Goal: Task Accomplishment & Management: Use online tool/utility

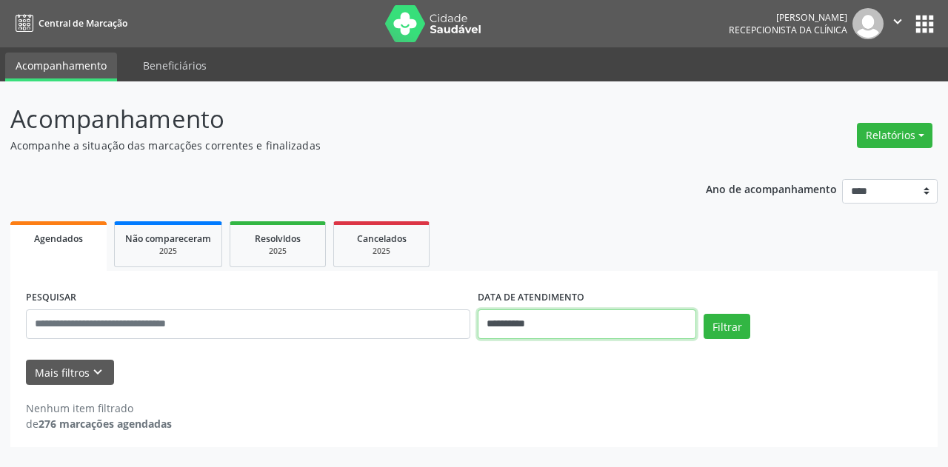
click at [566, 327] on input "**********" at bounding box center [587, 325] width 219 height 30
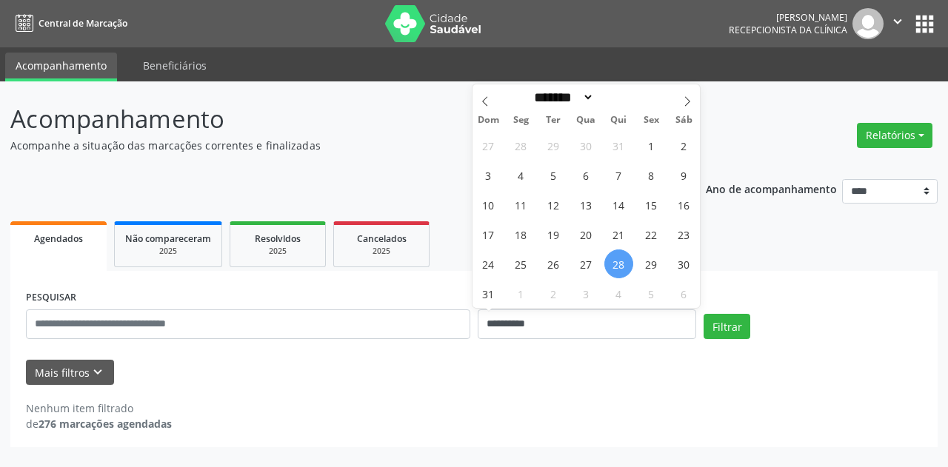
click at [622, 259] on span "28" at bounding box center [618, 264] width 29 height 29
type input "**********"
click at [493, 294] on span "31" at bounding box center [488, 293] width 29 height 29
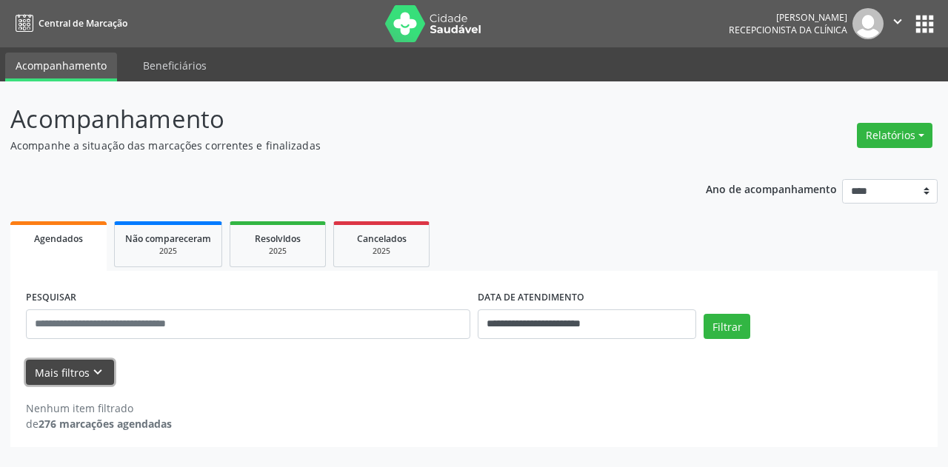
click at [70, 360] on button "Mais filtros keyboard_arrow_down" at bounding box center [70, 373] width 88 height 26
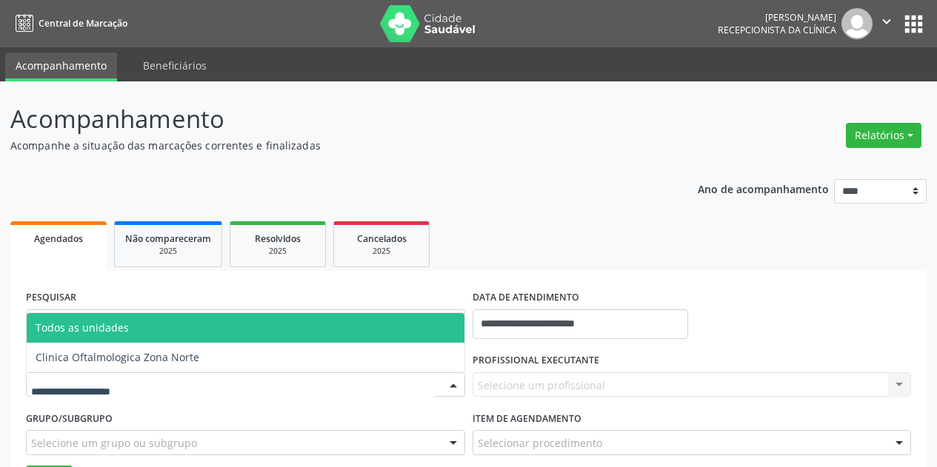
click at [150, 383] on div at bounding box center [245, 385] width 439 height 25
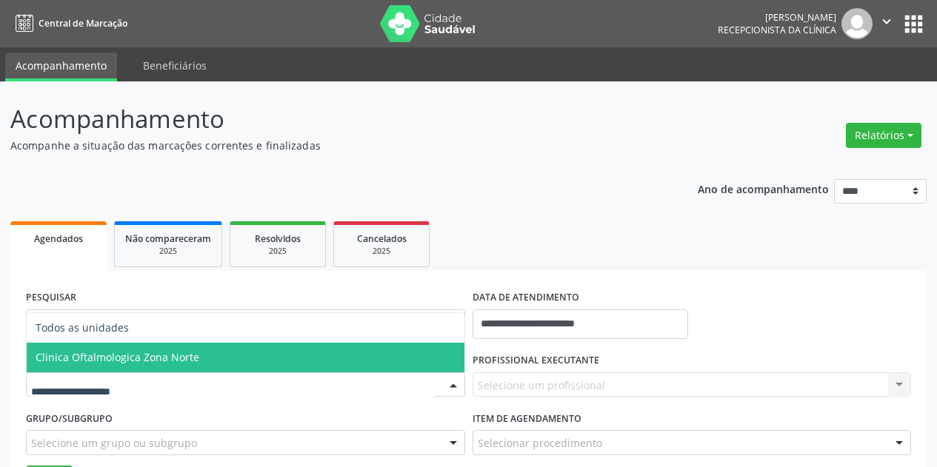
click at [164, 364] on span "Clinica Oftalmologica Zona Norte" at bounding box center [118, 357] width 164 height 14
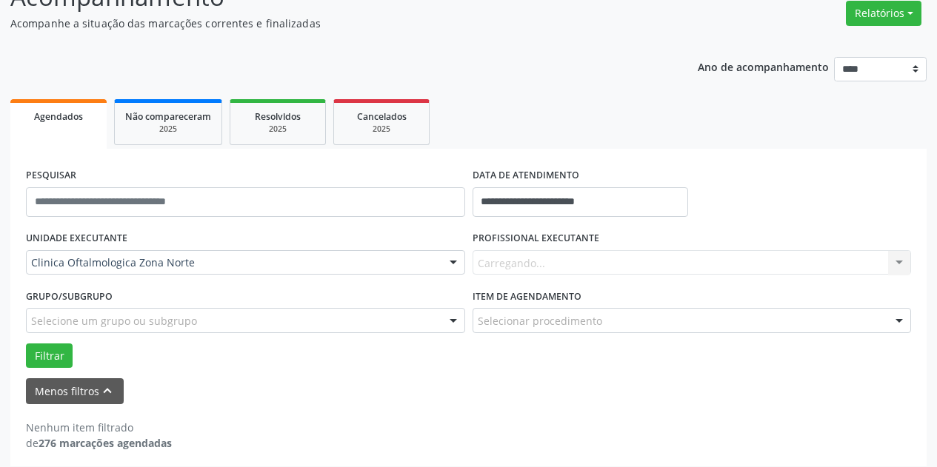
scroll to position [132, 0]
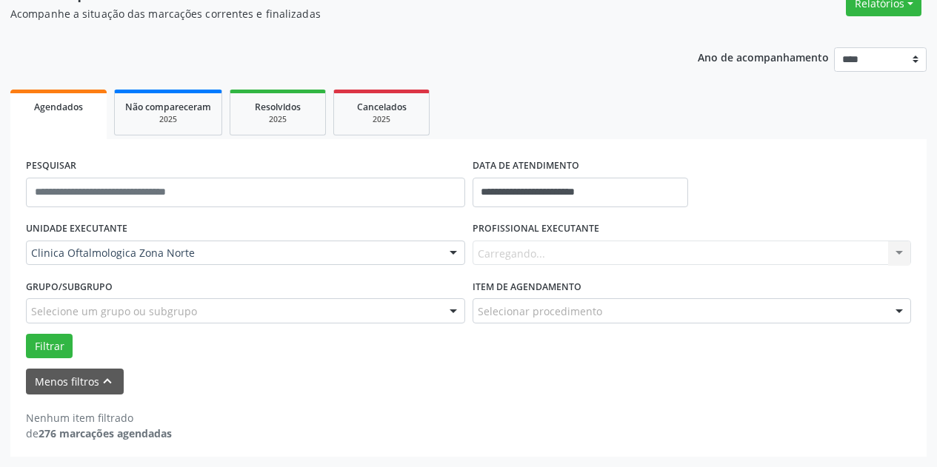
click at [556, 256] on div "Carregando... Nenhum resultado encontrado para: " " Não há nenhuma opção para s…" at bounding box center [692, 253] width 439 height 25
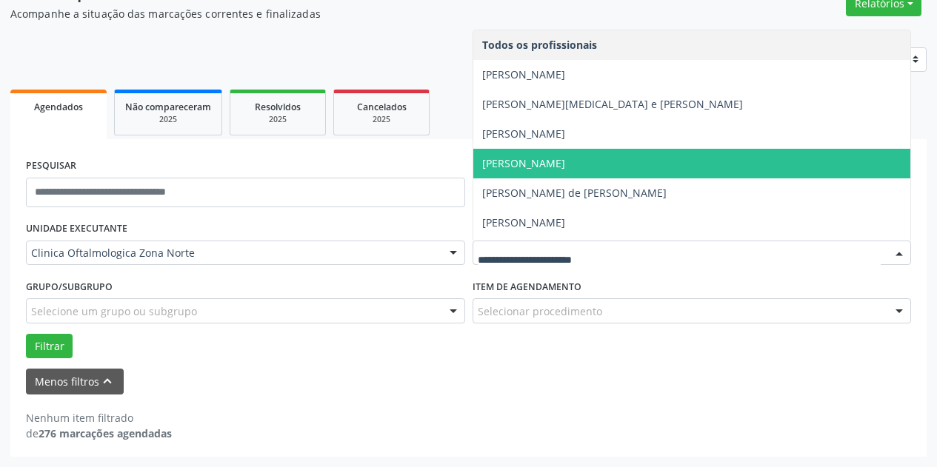
click at [595, 172] on span "[PERSON_NAME]" at bounding box center [692, 164] width 438 height 30
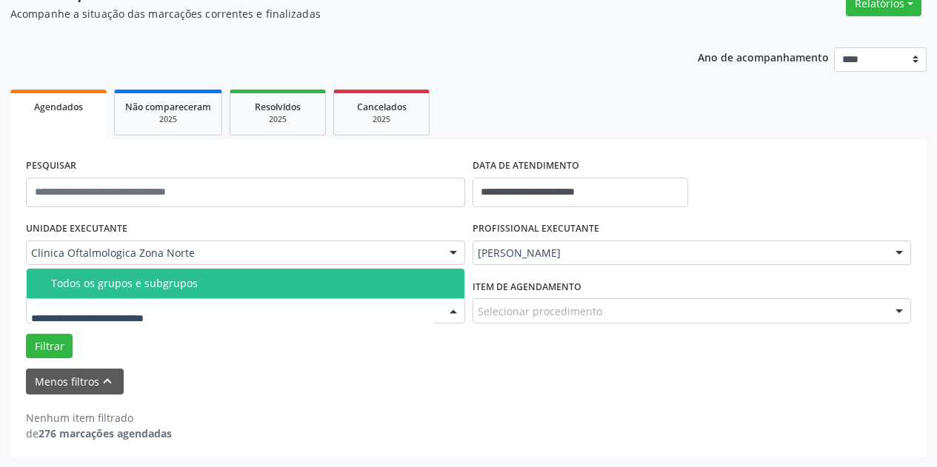
click at [283, 308] on div at bounding box center [245, 310] width 439 height 25
click at [288, 286] on div "Todos os grupos e subgrupos" at bounding box center [253, 284] width 404 height 12
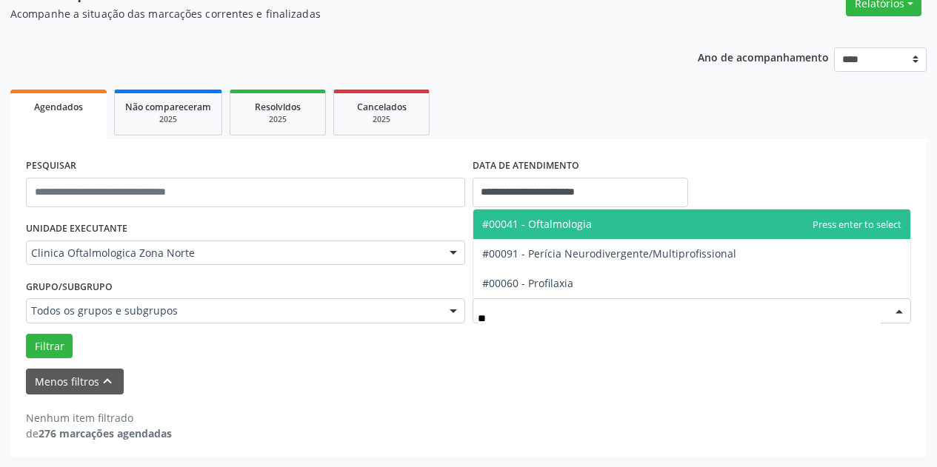
type input "***"
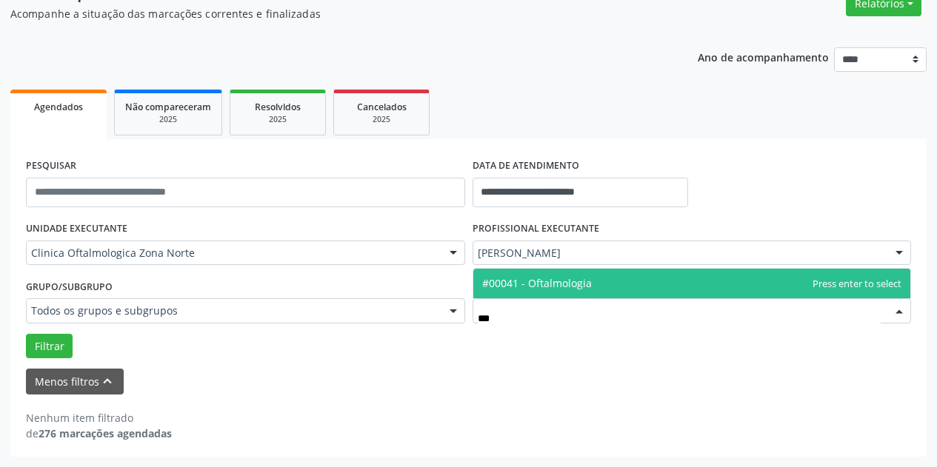
click at [524, 281] on span "#00041 - Oftalmologia" at bounding box center [537, 283] width 110 height 14
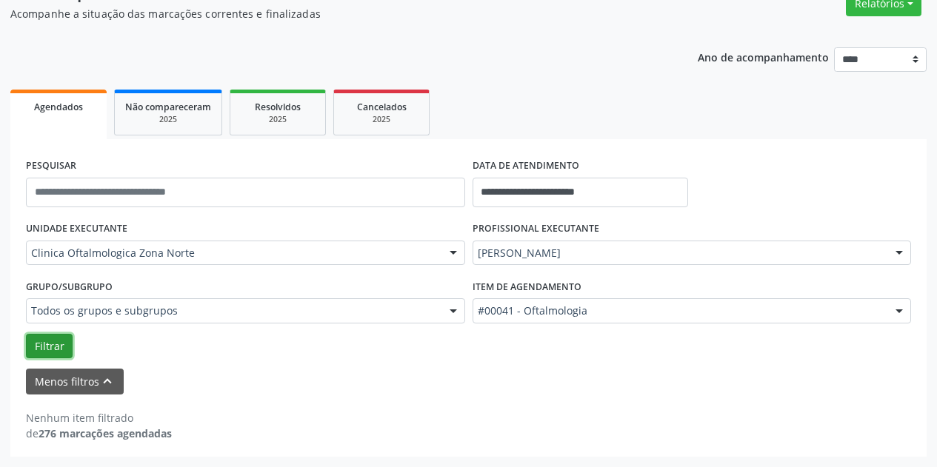
click at [50, 350] on button "Filtrar" at bounding box center [49, 346] width 47 height 25
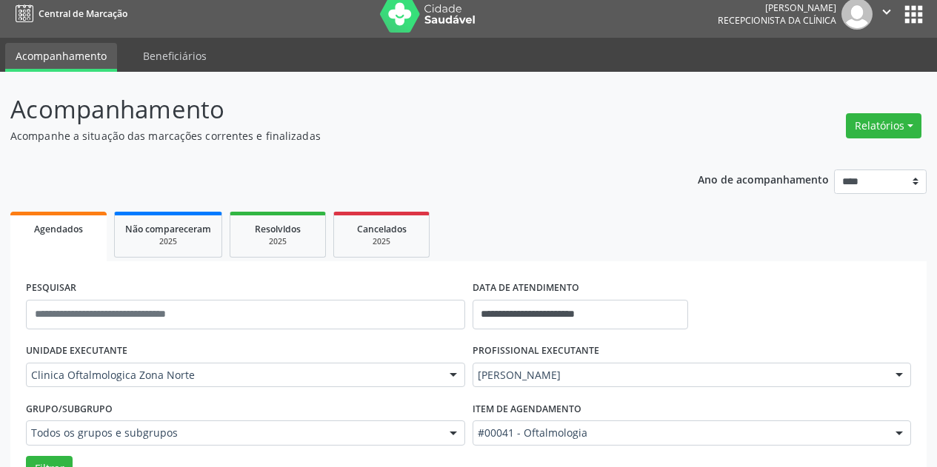
scroll to position [0, 0]
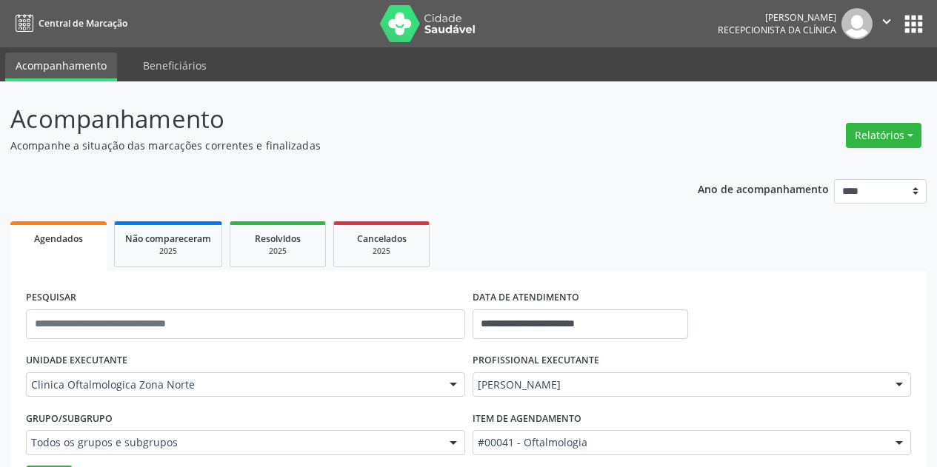
click at [879, 18] on icon "" at bounding box center [886, 21] width 16 height 16
click at [839, 99] on link "Sair" at bounding box center [849, 90] width 102 height 21
